Goal: Find specific page/section: Find specific page/section

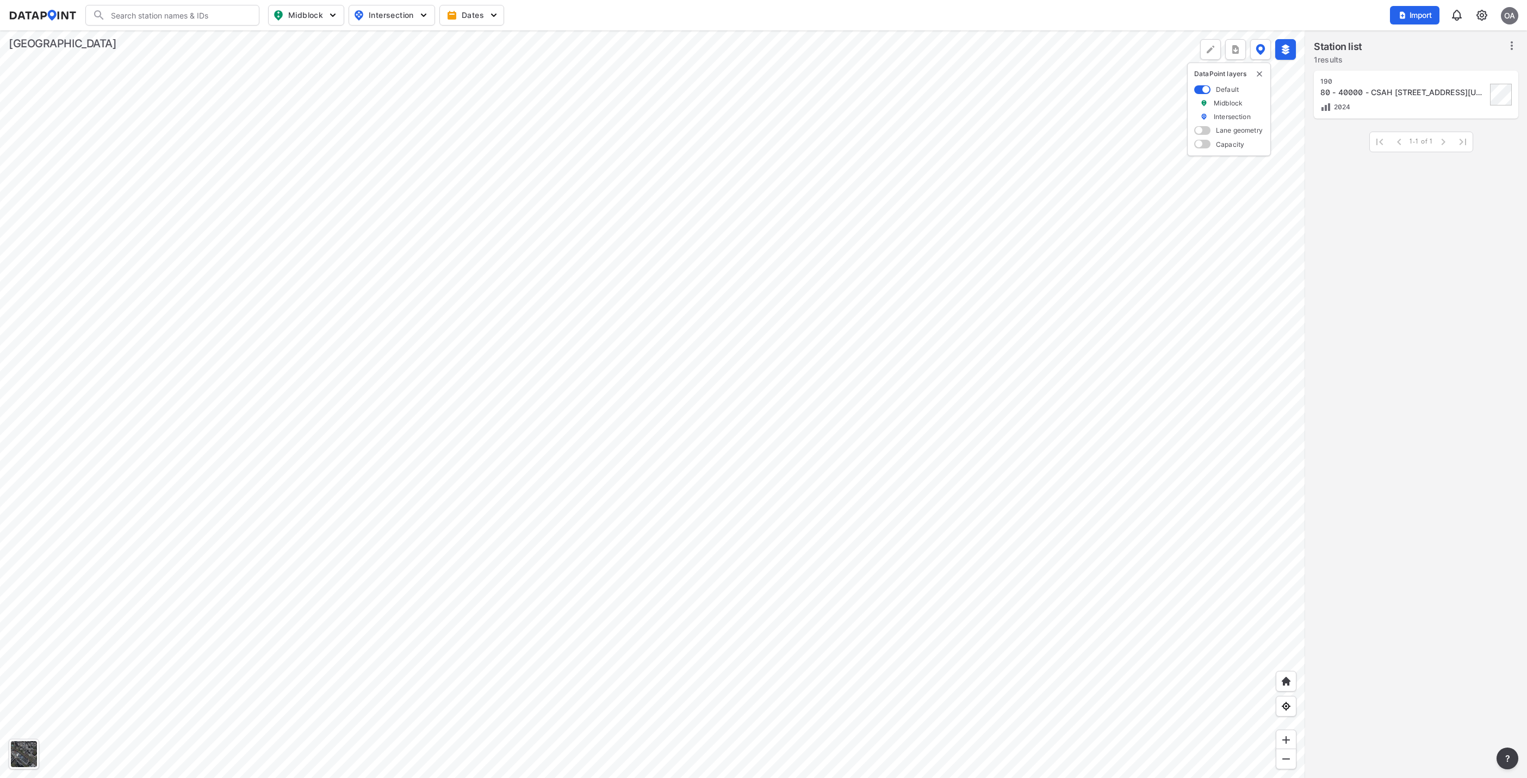
drag, startPoint x: 0, startPoint y: 0, endPoint x: 46, endPoint y: 7, distance: 46.2
click at [46, 7] on div "Search Please enter a search term. Midblock Intersection Dates Import OA" at bounding box center [764, 15] width 1510 height 21
click at [46, 10] on img at bounding box center [43, 15] width 68 height 11
click at [54, 15] on img at bounding box center [43, 15] width 68 height 11
click at [408, 15] on span "Intersection" at bounding box center [391, 15] width 75 height 13
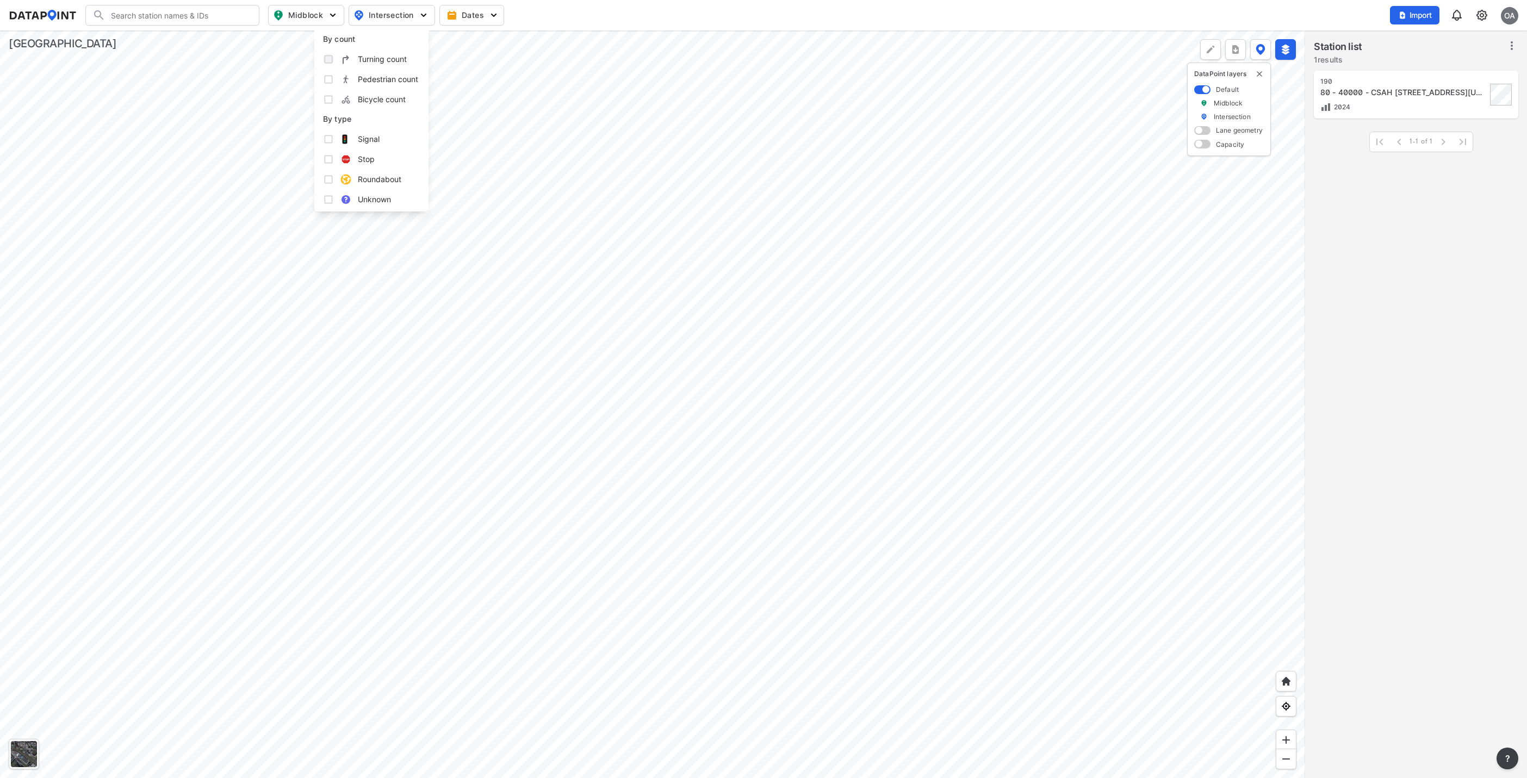
click at [330, 57] on input "Turning count" at bounding box center [328, 59] width 11 height 11
click at [323, 59] on input "Turning count" at bounding box center [328, 59] width 11 height 11
checkbox input "false"
click at [38, 11] on img at bounding box center [43, 15] width 68 height 11
click at [1287, 47] on img at bounding box center [1285, 49] width 11 height 11
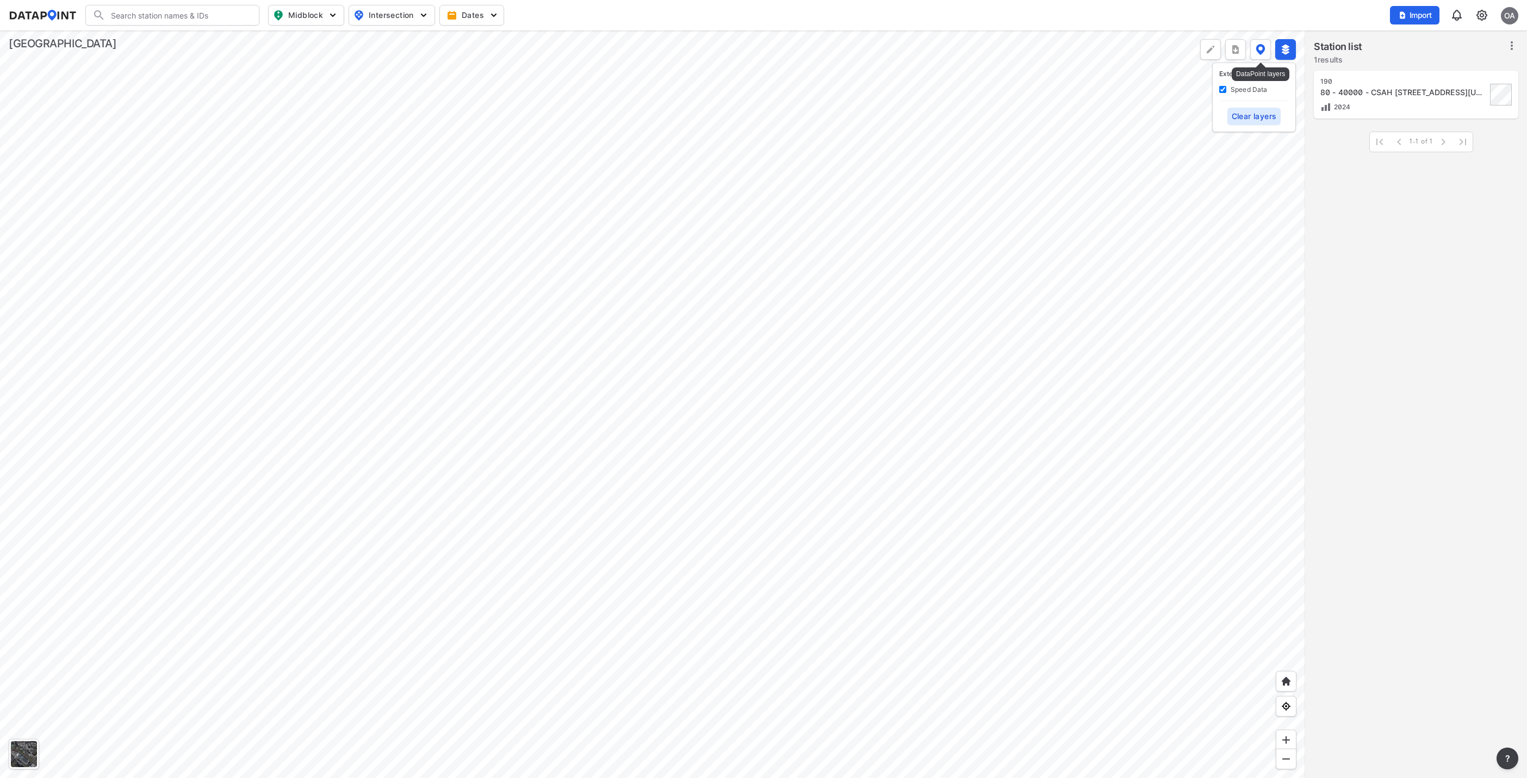
click at [1251, 49] on button at bounding box center [1260, 49] width 21 height 21
click at [1261, 45] on img at bounding box center [1261, 49] width 10 height 11
click at [1288, 689] on div at bounding box center [1286, 681] width 21 height 21
click at [1280, 683] on div at bounding box center [1286, 681] width 21 height 21
click at [1284, 679] on img at bounding box center [1286, 681] width 11 height 11
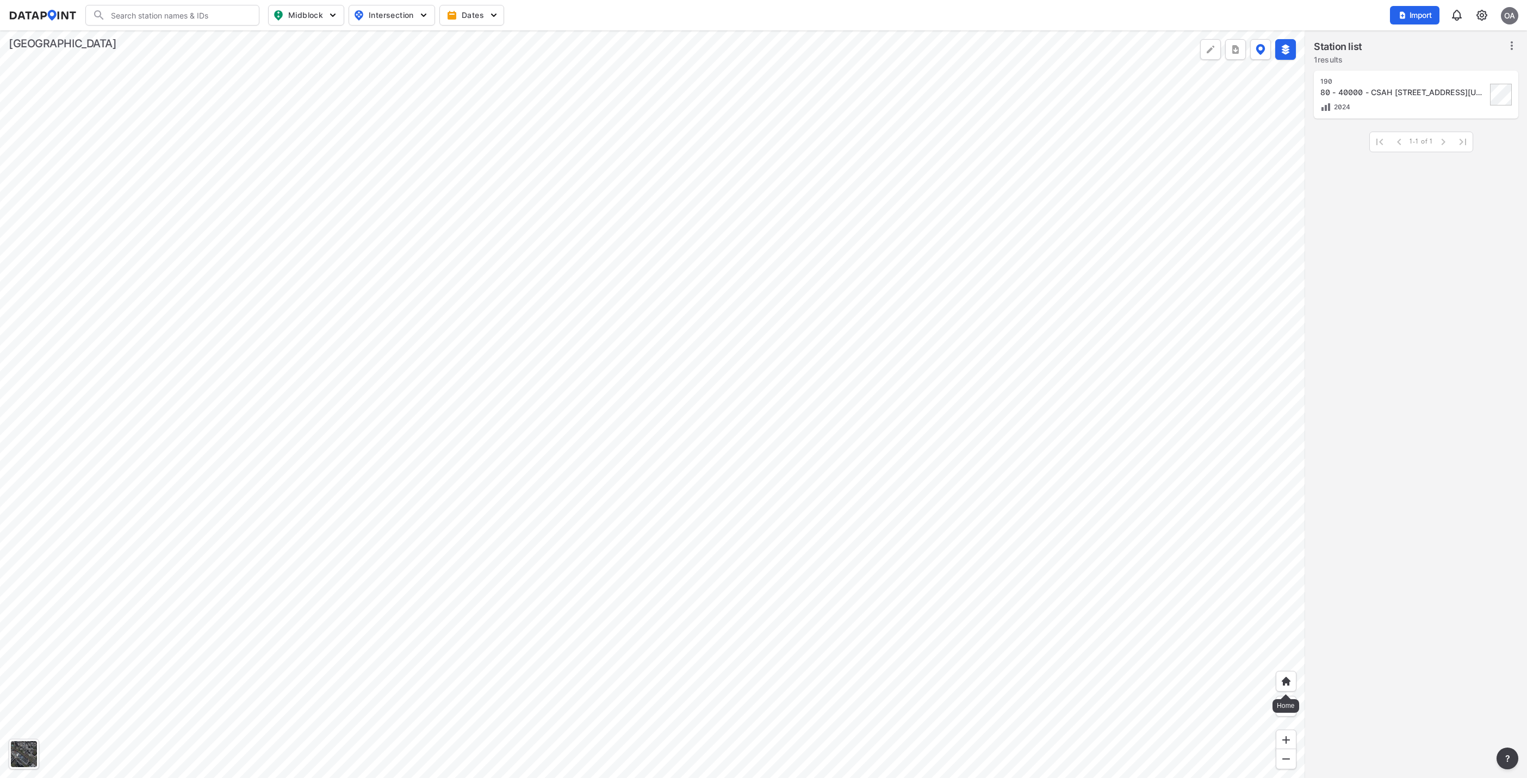
click at [1284, 679] on img at bounding box center [1286, 681] width 11 height 11
click at [1508, 51] on icon at bounding box center [1511, 45] width 13 height 13
click at [1379, 93] on div "80 - 40000 - CSAH [STREET_ADDRESS][US_STATE] ([PERSON_NAME][GEOGRAPHIC_DATA])" at bounding box center [1404, 92] width 166 height 11
click at [1325, 47] on icon "button" at bounding box center [1321, 47] width 11 height 11
click at [29, 9] on div "Search Please enter a search term. Midblock Intersection Dates Import OA" at bounding box center [764, 15] width 1510 height 21
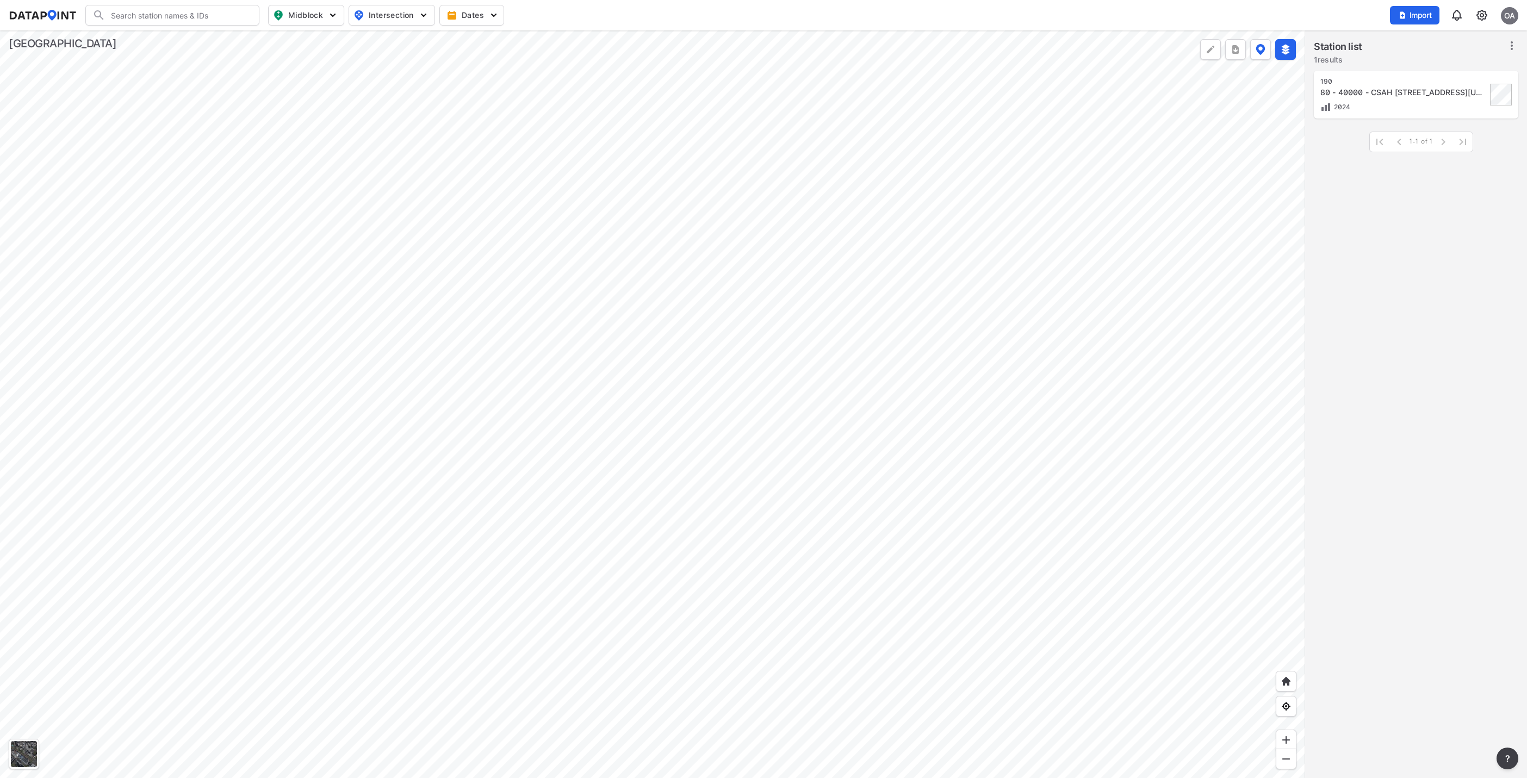
click at [39, 10] on img at bounding box center [43, 15] width 68 height 11
click at [1278, 761] on div at bounding box center [1286, 759] width 21 height 21
click at [1283, 755] on img at bounding box center [1286, 759] width 11 height 11
